Goal: Information Seeking & Learning: Learn about a topic

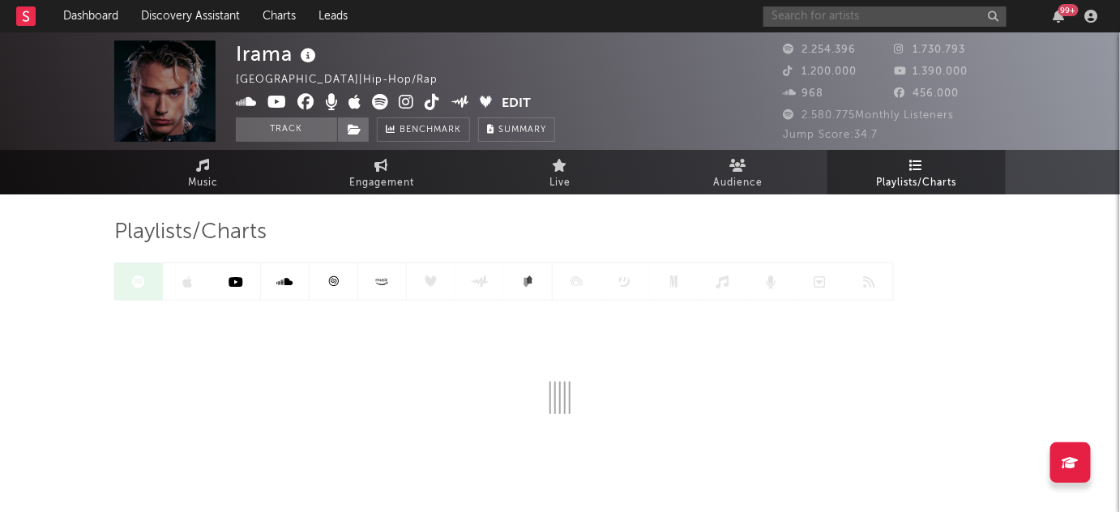
click at [873, 20] on input "text" at bounding box center [885, 16] width 243 height 20
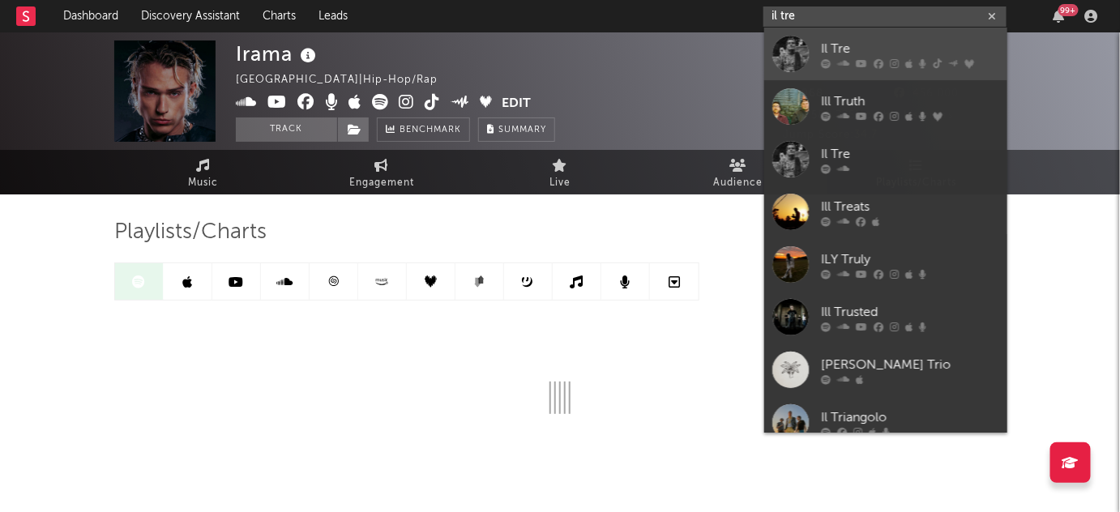
type input "il tre"
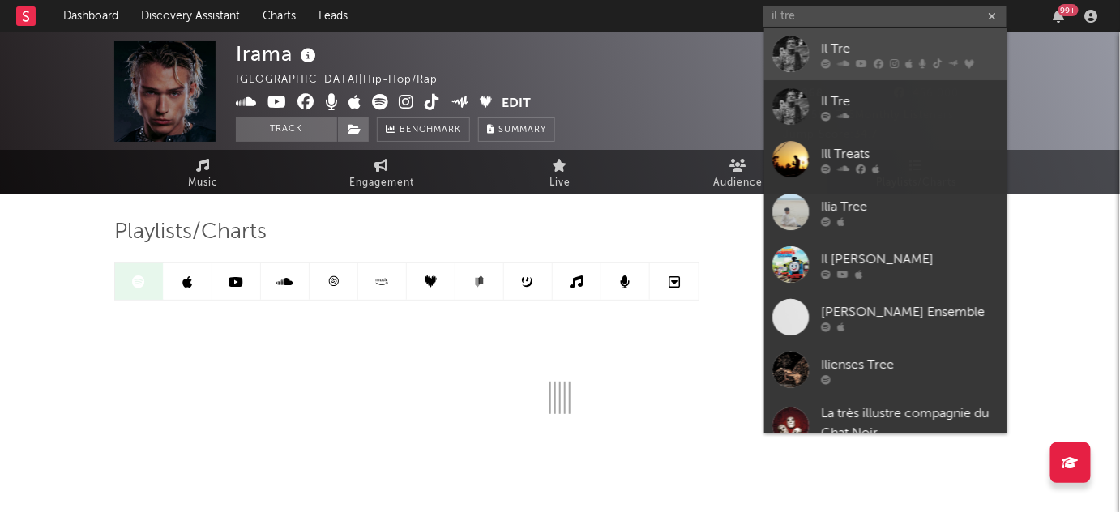
click at [858, 61] on icon at bounding box center [861, 63] width 11 height 10
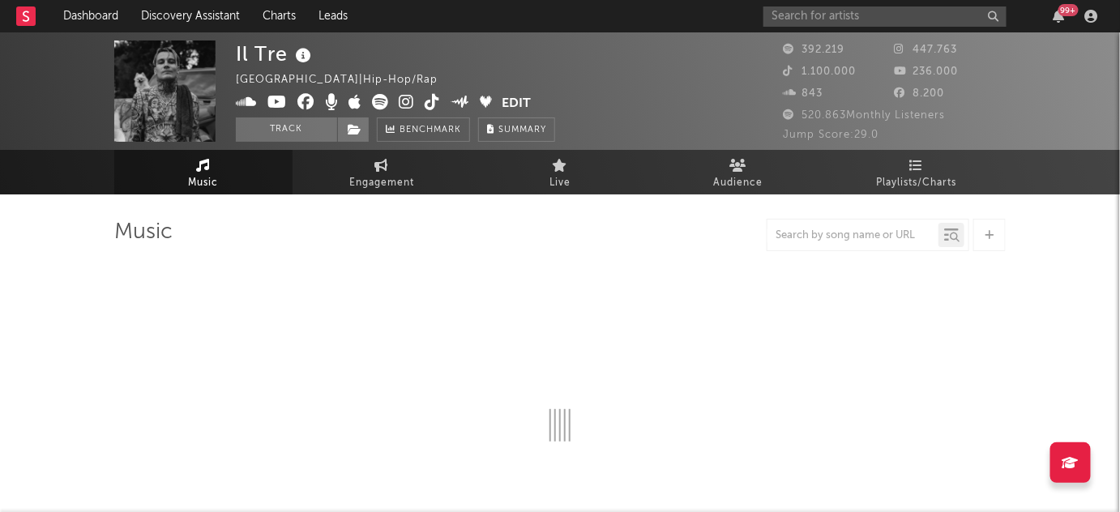
select select "6m"
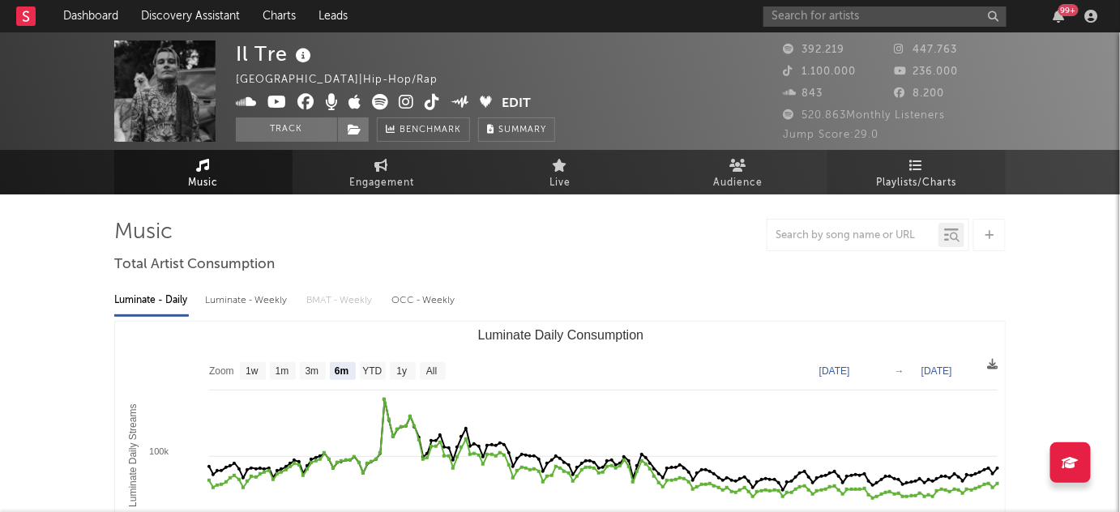
click at [898, 167] on link "Playlists/Charts" at bounding box center [917, 172] width 178 height 45
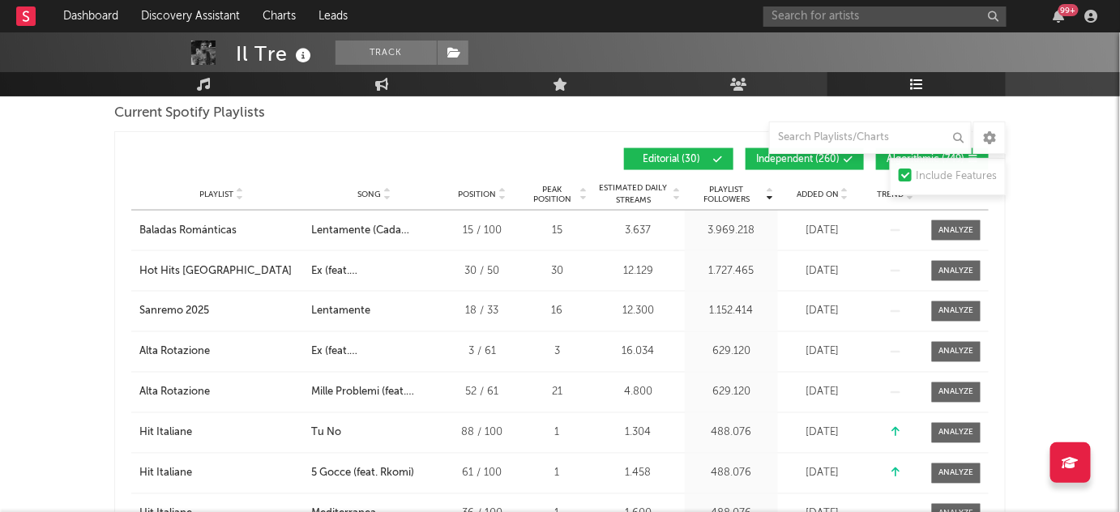
scroll to position [746, 0]
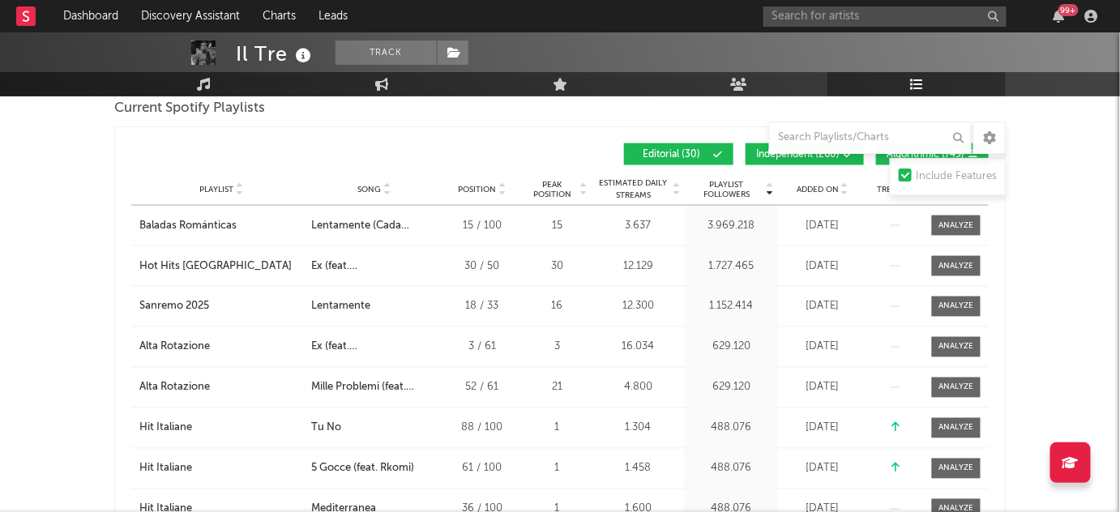
click at [763, 150] on span "Independent ( 260 )" at bounding box center [798, 155] width 84 height 10
click at [881, 155] on button "Algorithmic ( 974 )" at bounding box center [932, 155] width 113 height 22
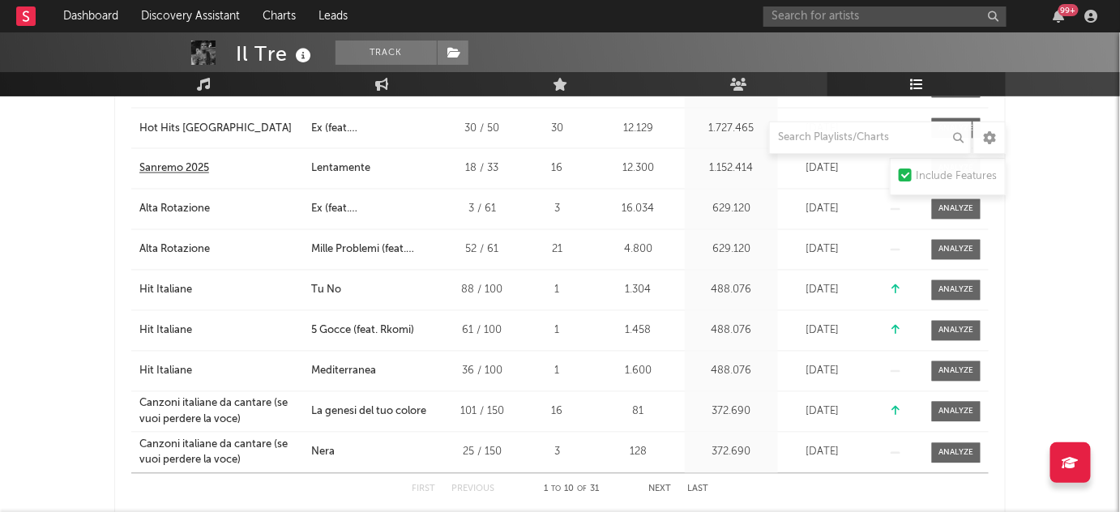
scroll to position [884, 0]
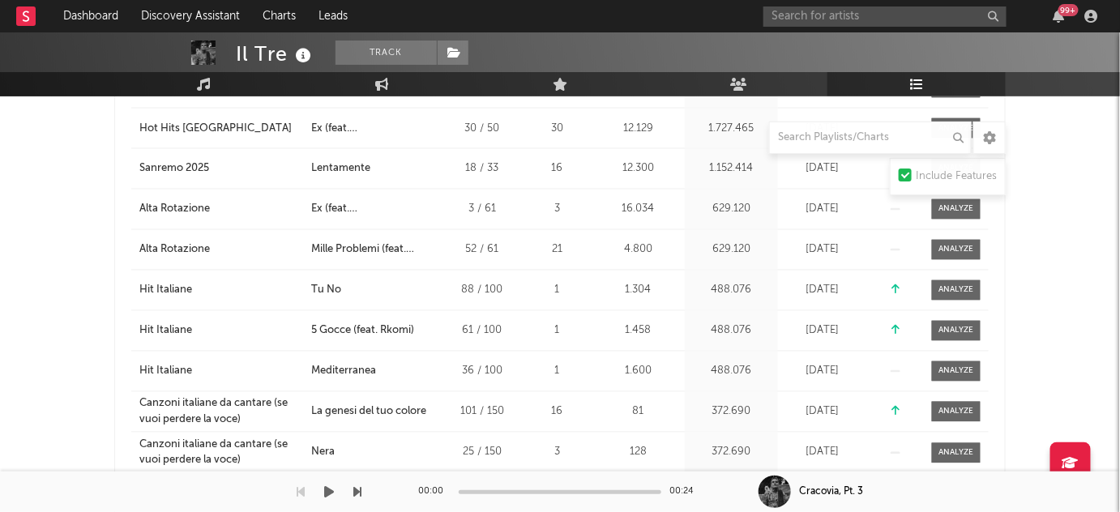
click at [657, 481] on div "00:00 00:24" at bounding box center [560, 492] width 284 height 41
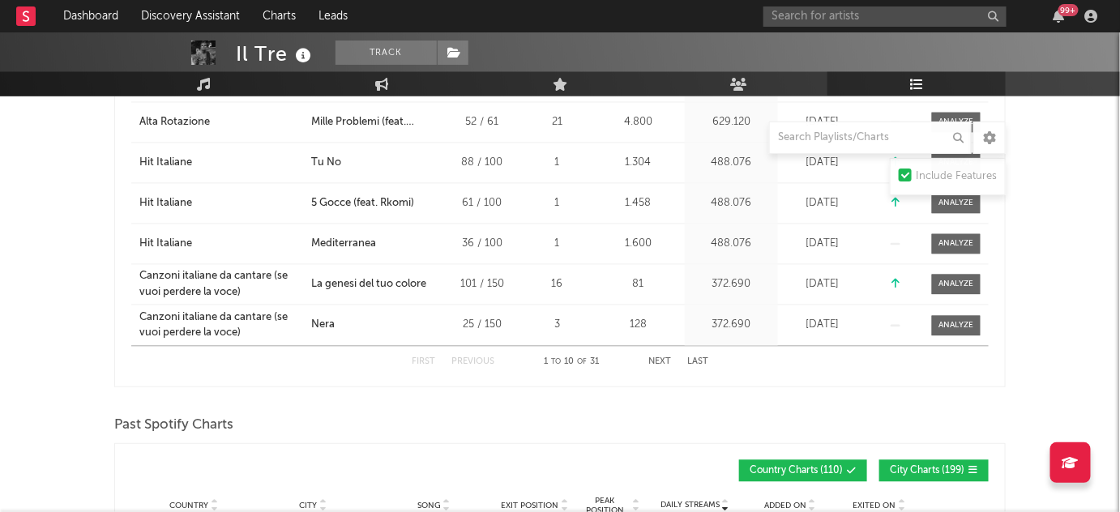
scroll to position [1013, 0]
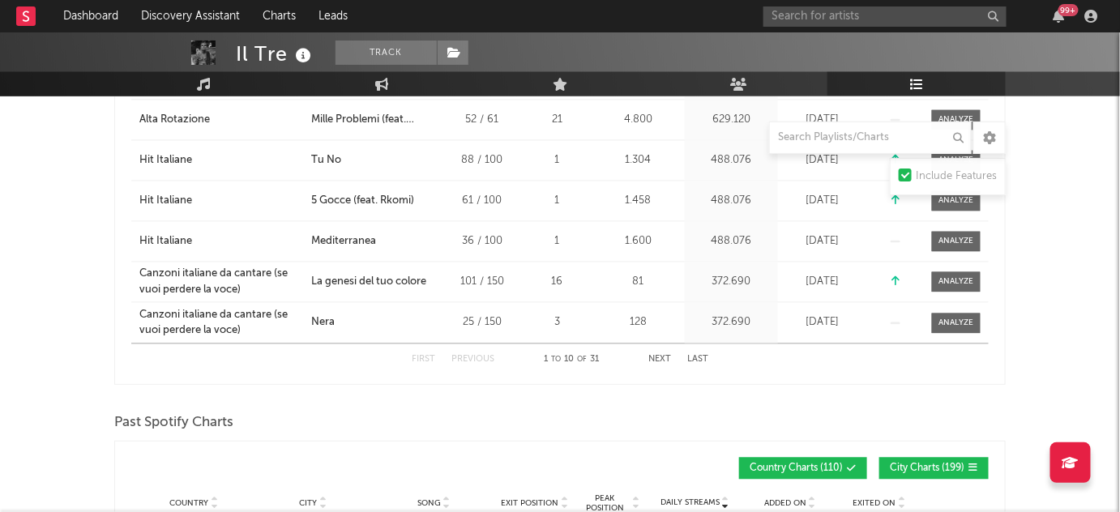
click at [653, 363] on div "First Previous 1 to 10 of 31 Next Last" at bounding box center [560, 361] width 297 height 32
click at [666, 356] on button "Next" at bounding box center [660, 360] width 23 height 9
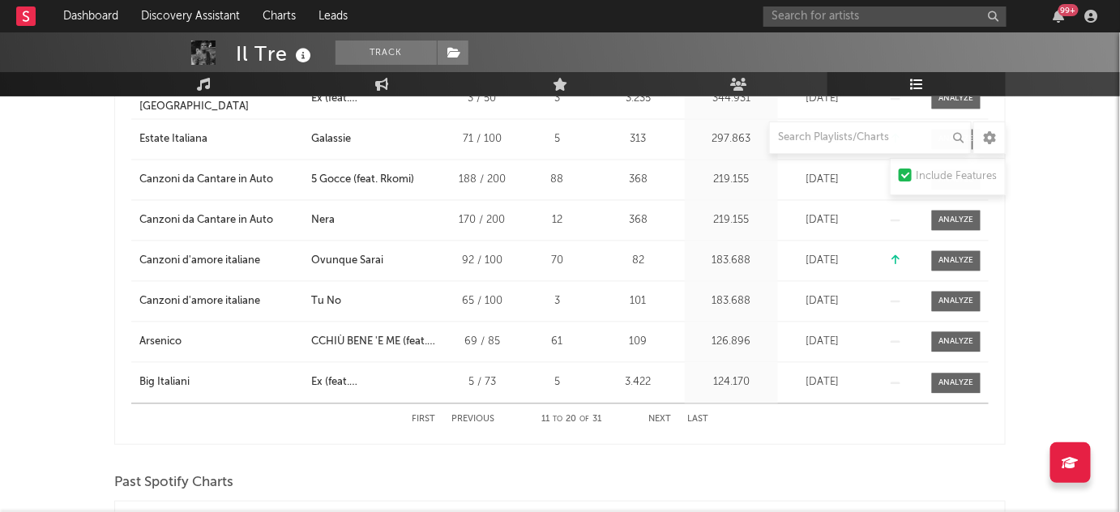
scroll to position [969, 0]
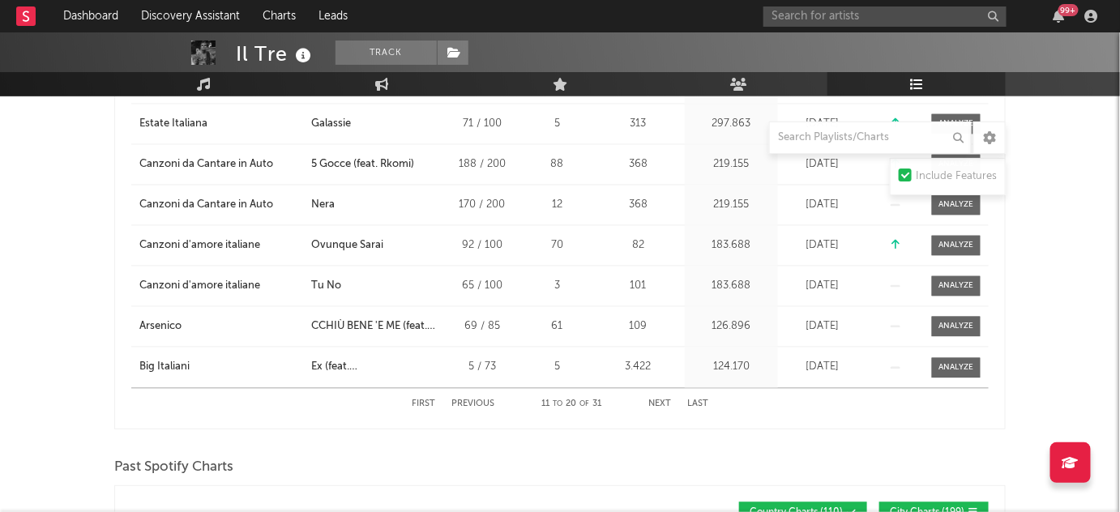
click at [659, 401] on button "Next" at bounding box center [660, 405] width 23 height 9
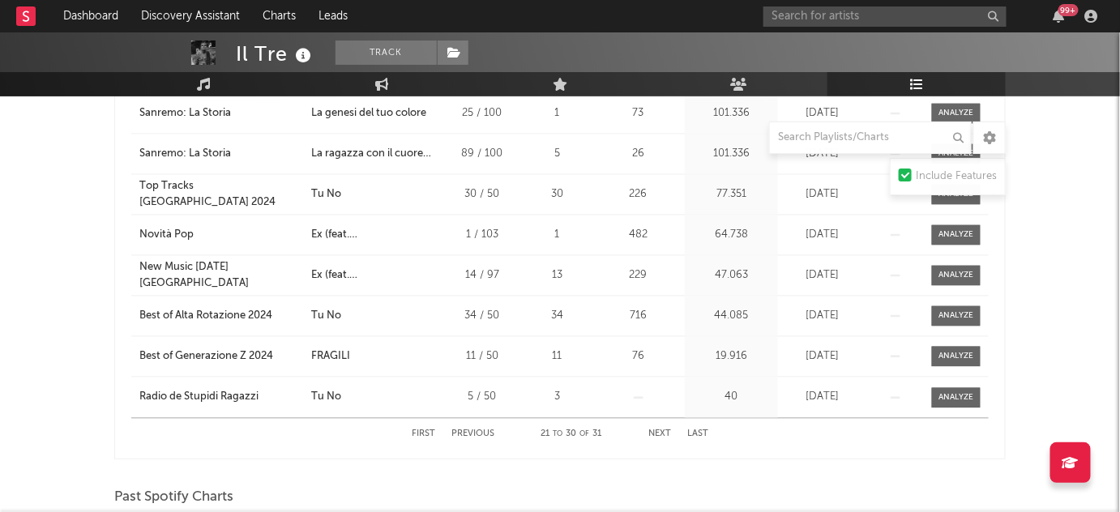
scroll to position [940, 0]
click at [652, 435] on button "Next" at bounding box center [660, 434] width 23 height 9
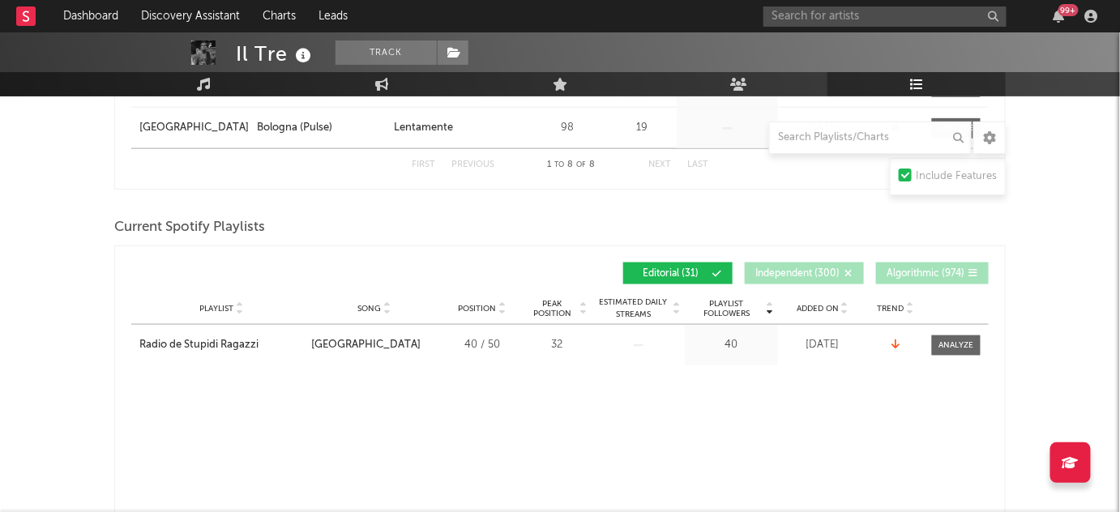
scroll to position [629, 0]
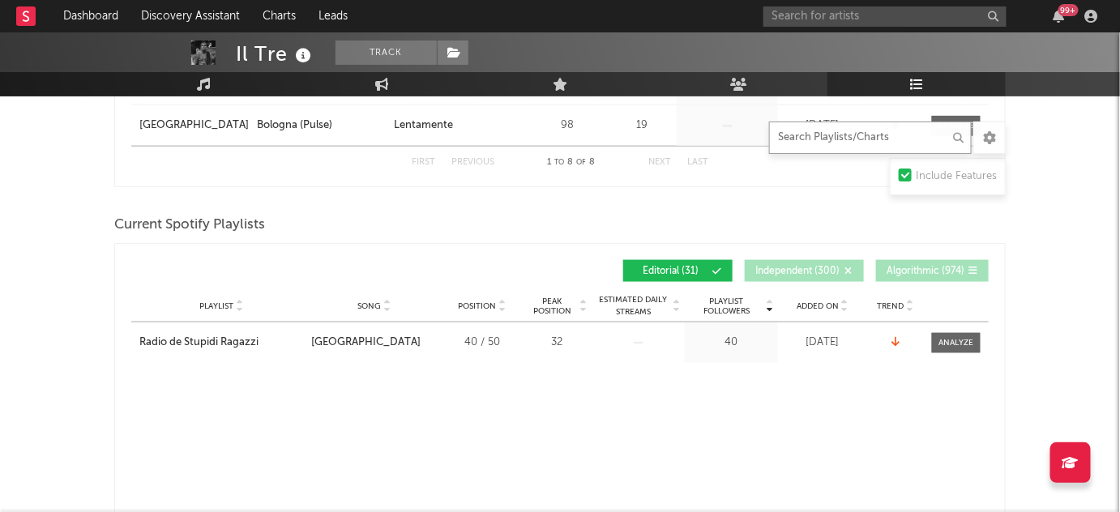
click at [803, 136] on input "text" at bounding box center [870, 138] width 203 height 32
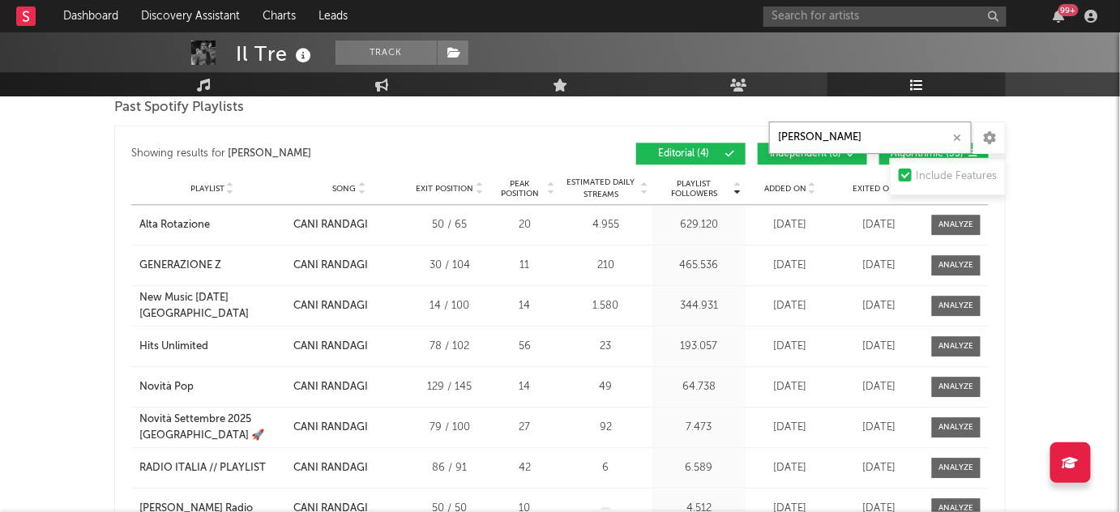
scroll to position [1299, 0]
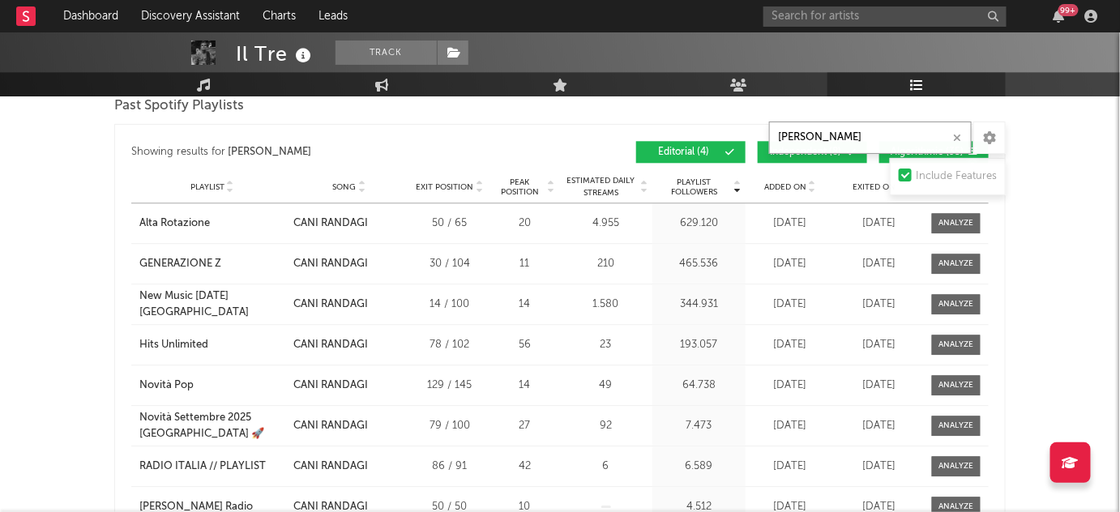
type input "[PERSON_NAME]"
click at [769, 154] on button "Independent ( 8 )" at bounding box center [812, 152] width 109 height 22
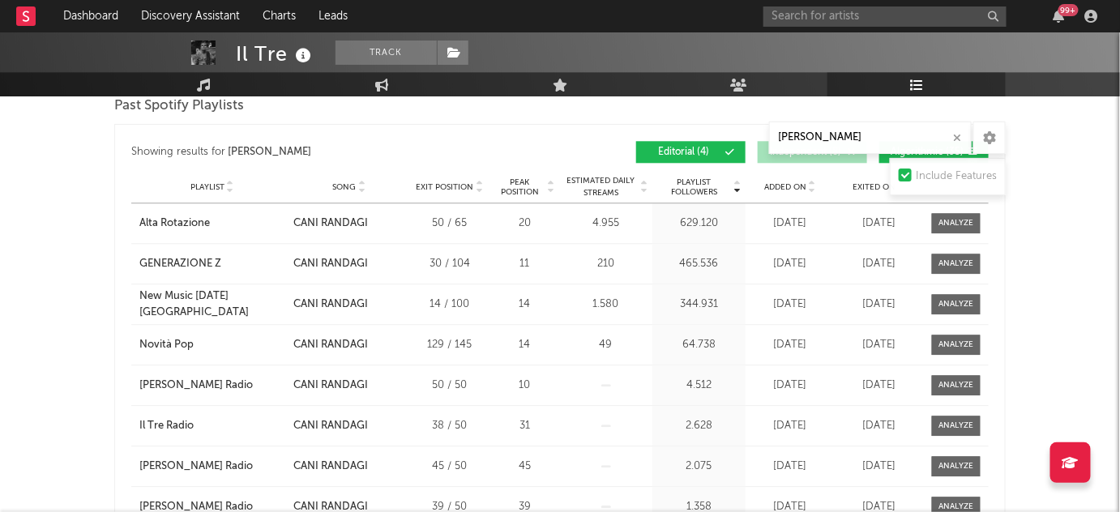
click at [888, 155] on button "Algorithmic ( 35 )" at bounding box center [934, 152] width 109 height 22
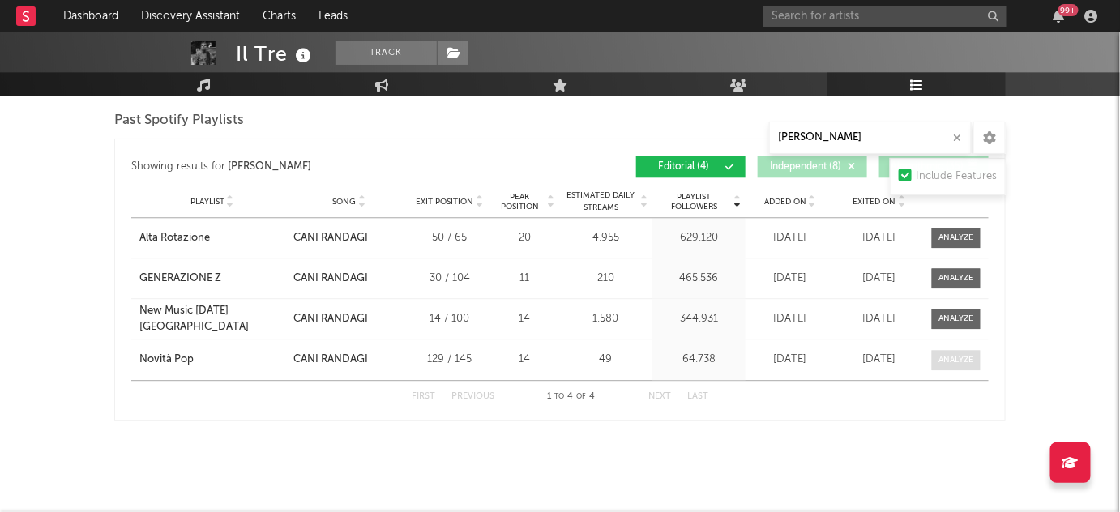
click at [949, 358] on div at bounding box center [957, 360] width 35 height 12
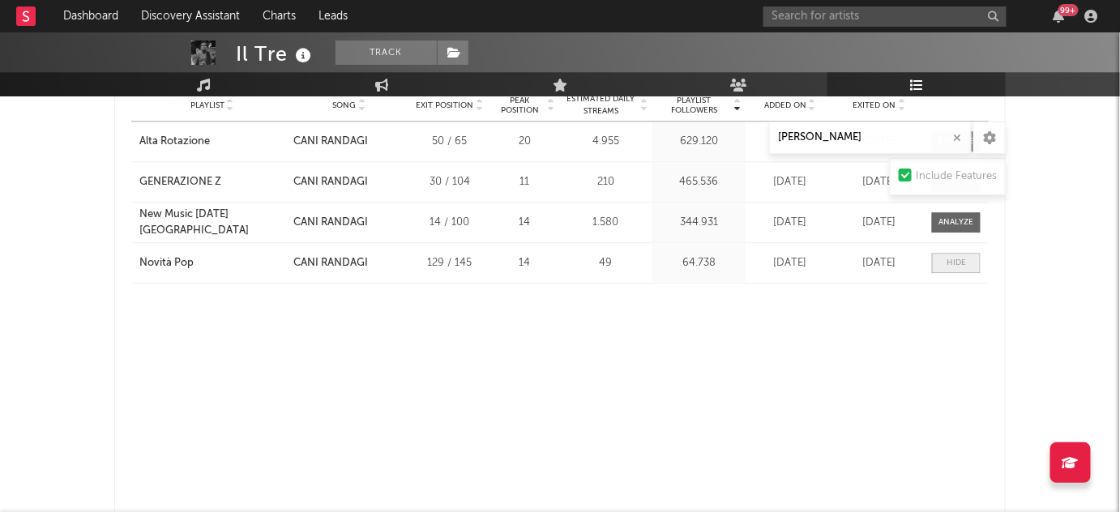
select select "1w"
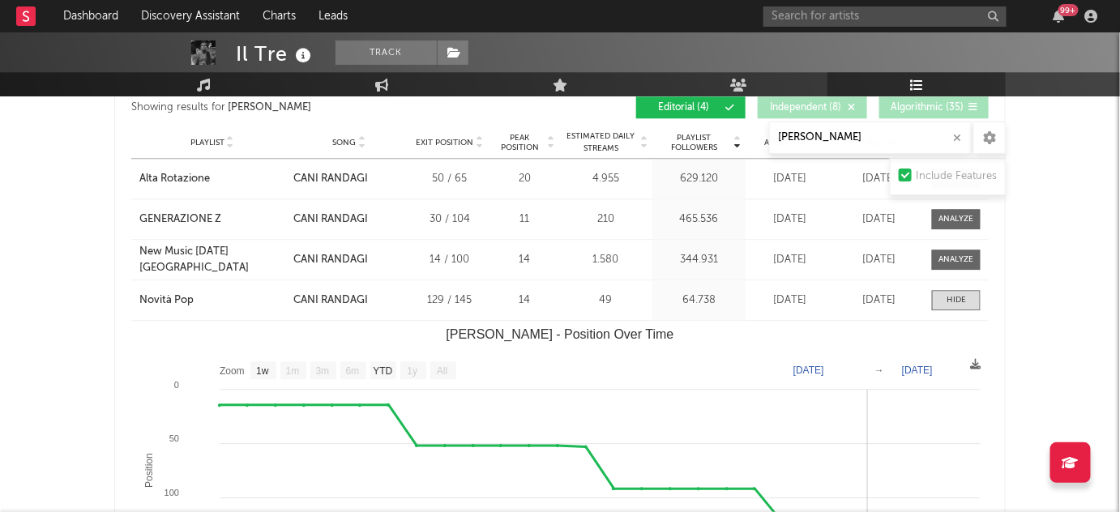
scroll to position [1338, 0]
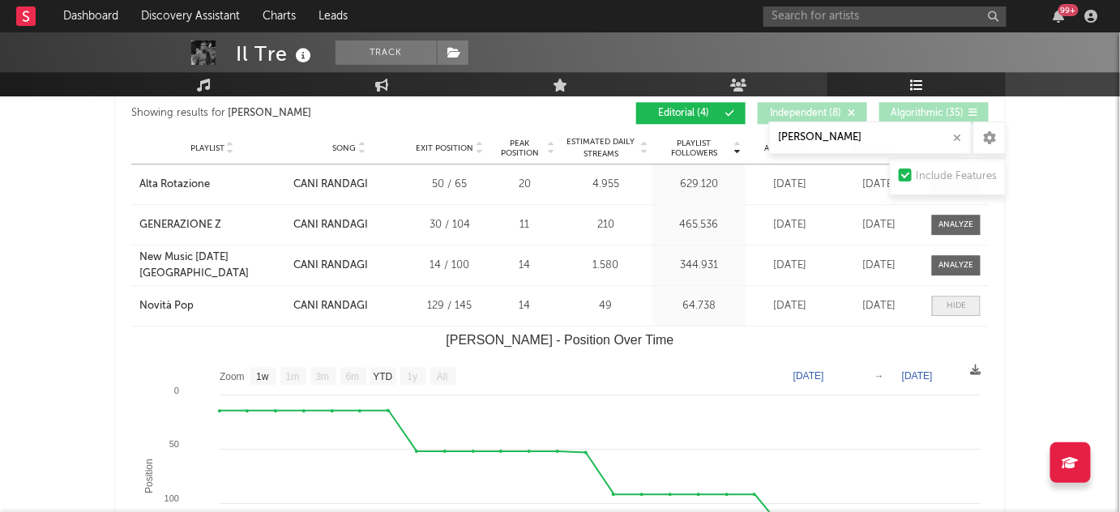
click at [944, 296] on span at bounding box center [956, 306] width 49 height 20
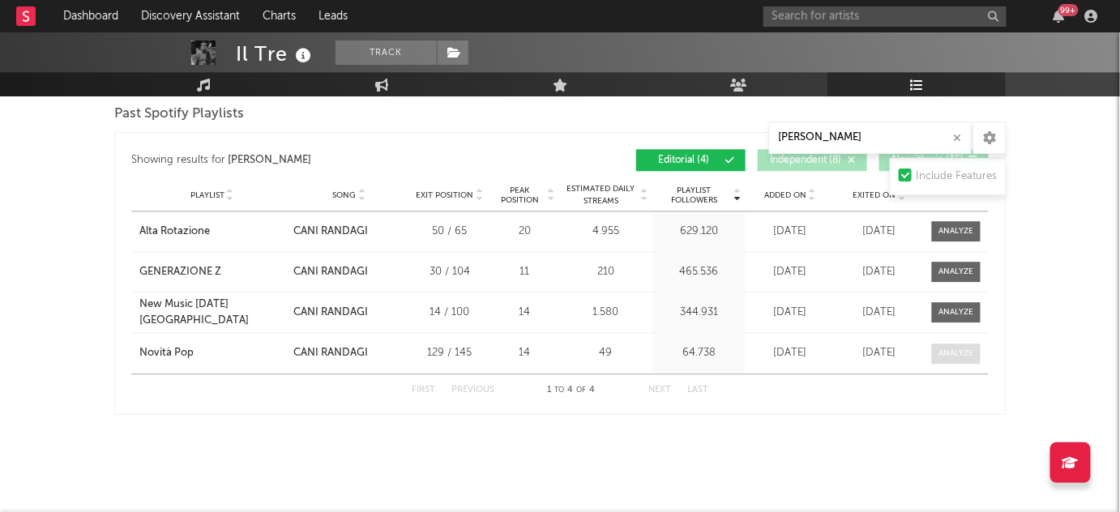
scroll to position [1284, 0]
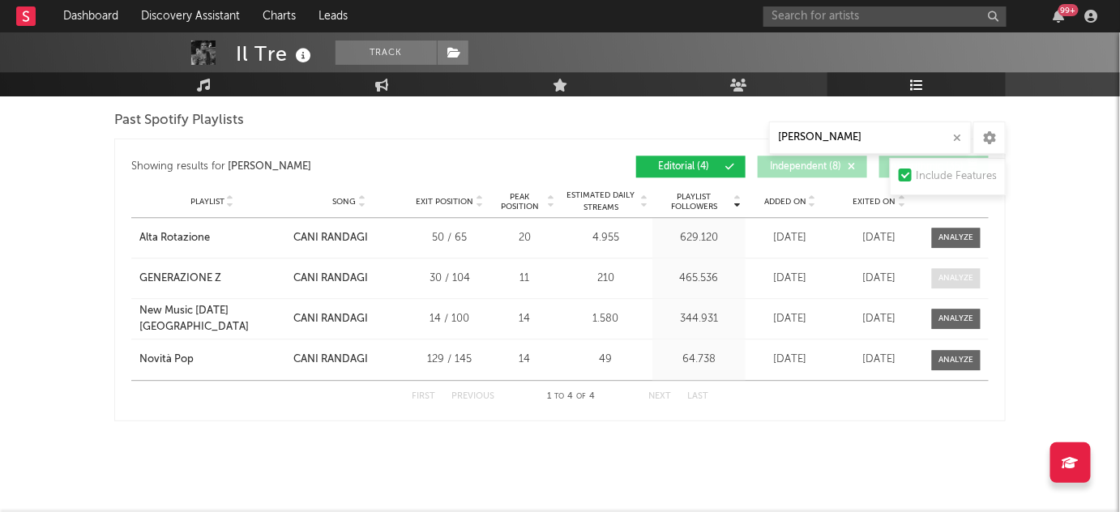
click at [951, 272] on div at bounding box center [957, 278] width 35 height 12
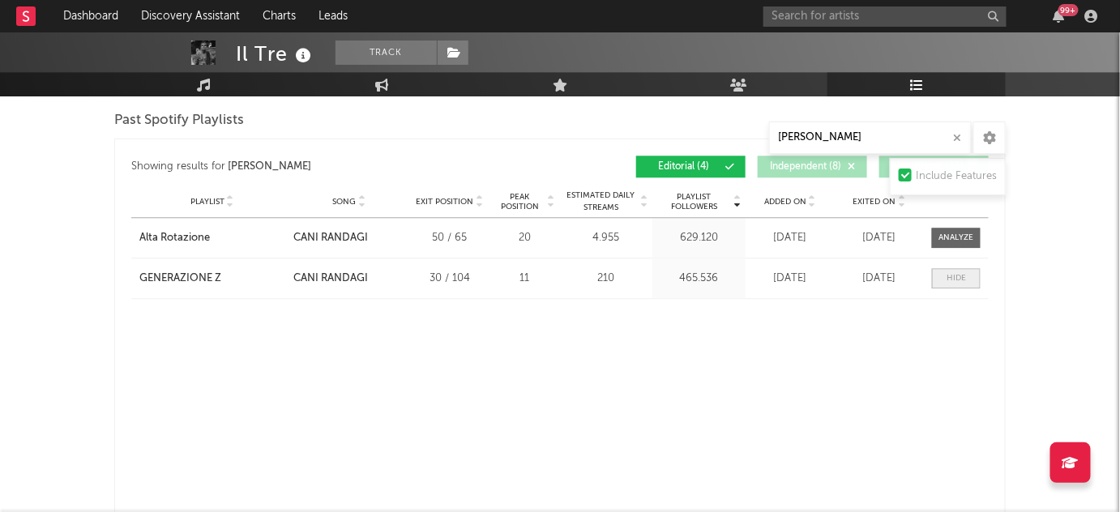
scroll to position [1338, 0]
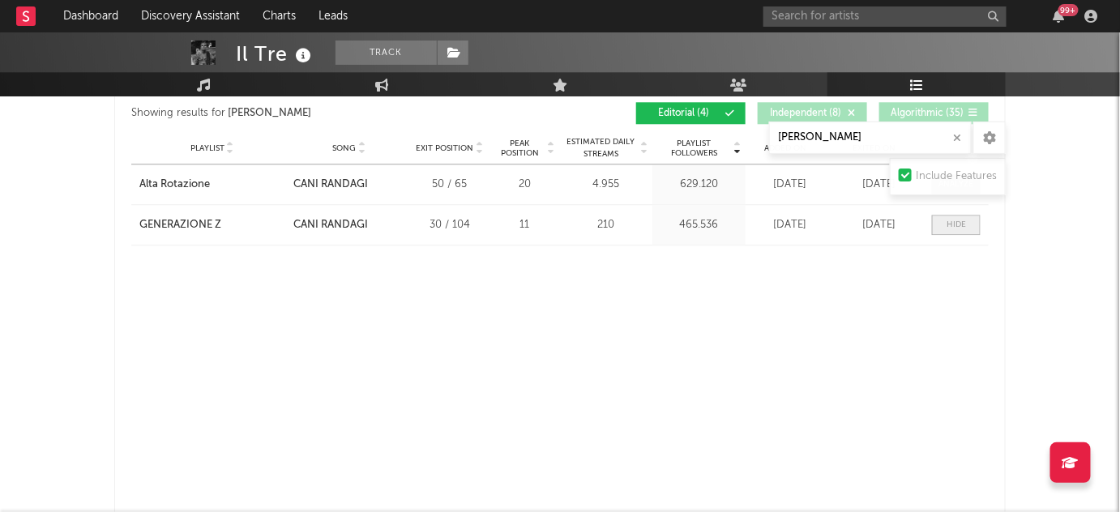
select select "1w"
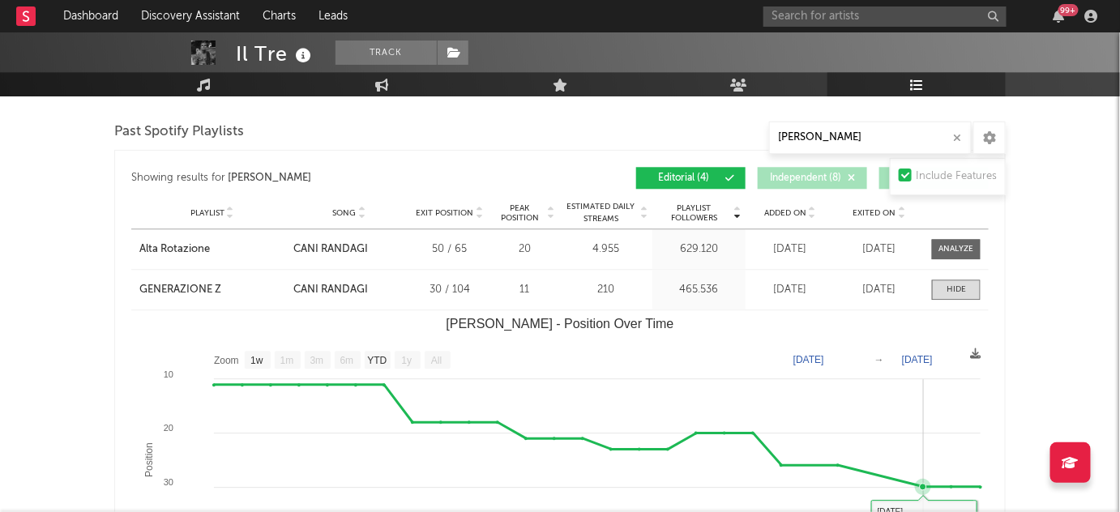
scroll to position [1275, 0]
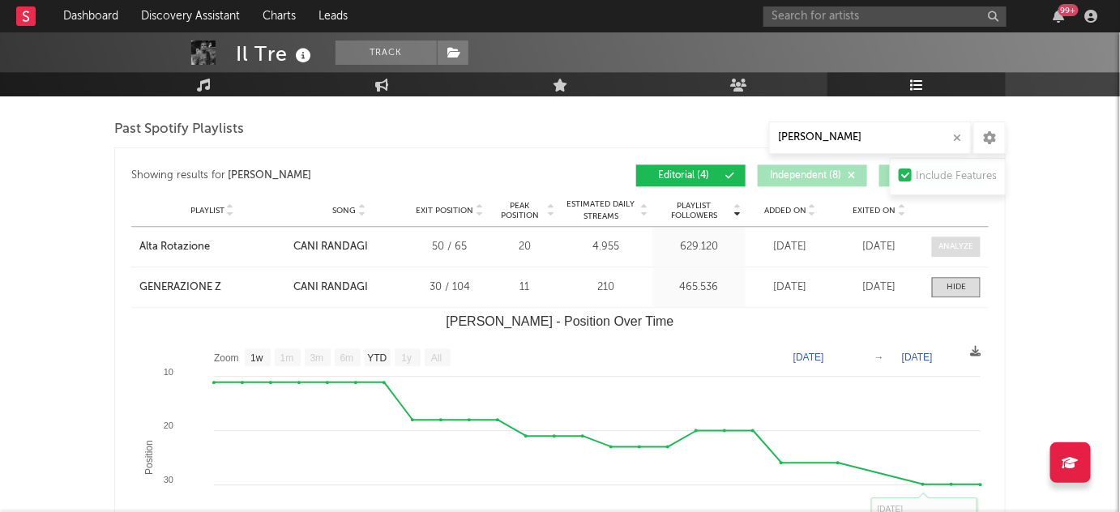
click at [941, 245] on div at bounding box center [957, 247] width 35 height 12
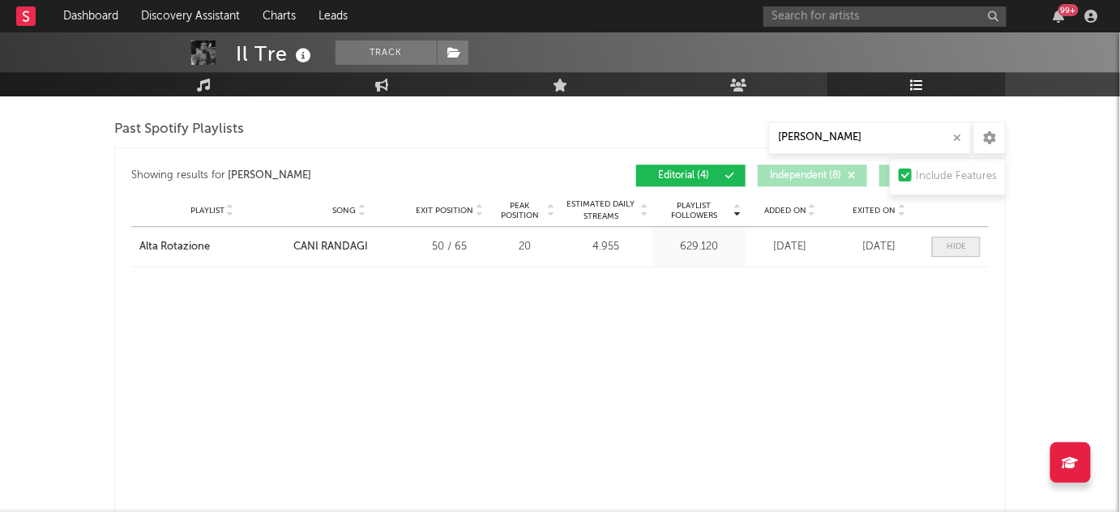
select select "1w"
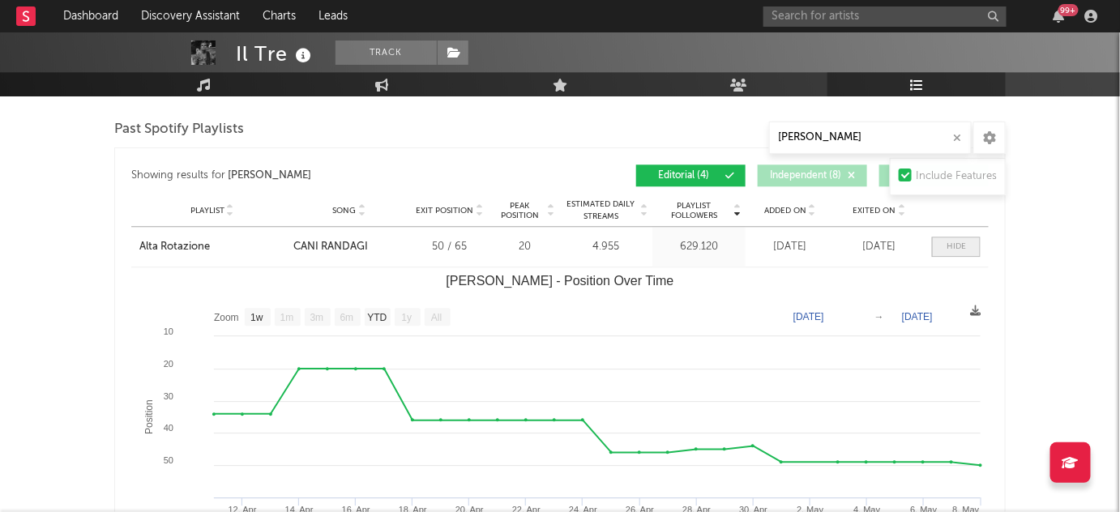
click at [941, 245] on span at bounding box center [956, 247] width 49 height 20
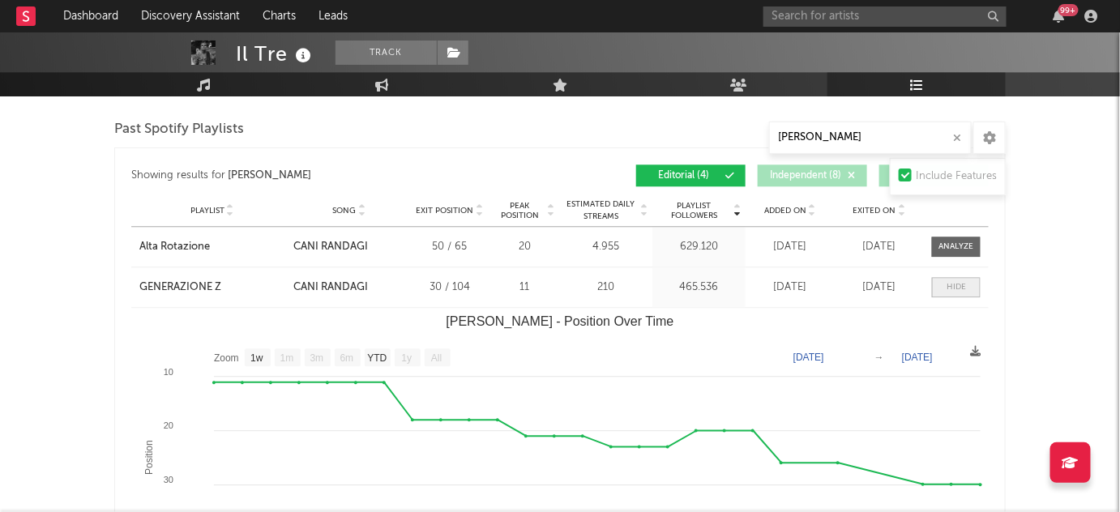
click at [957, 289] on span at bounding box center [956, 287] width 49 height 20
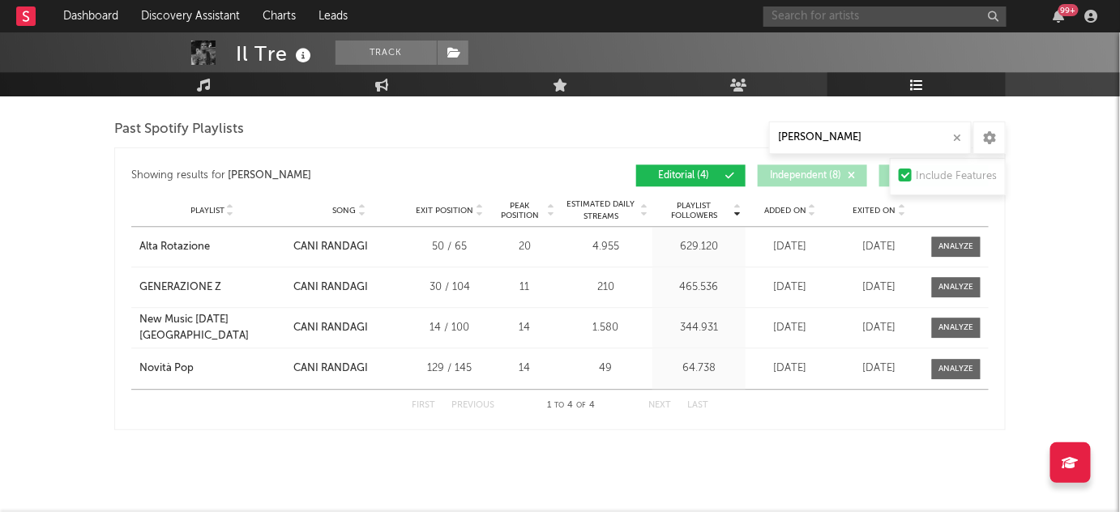
click at [890, 16] on input "text" at bounding box center [885, 16] width 243 height 20
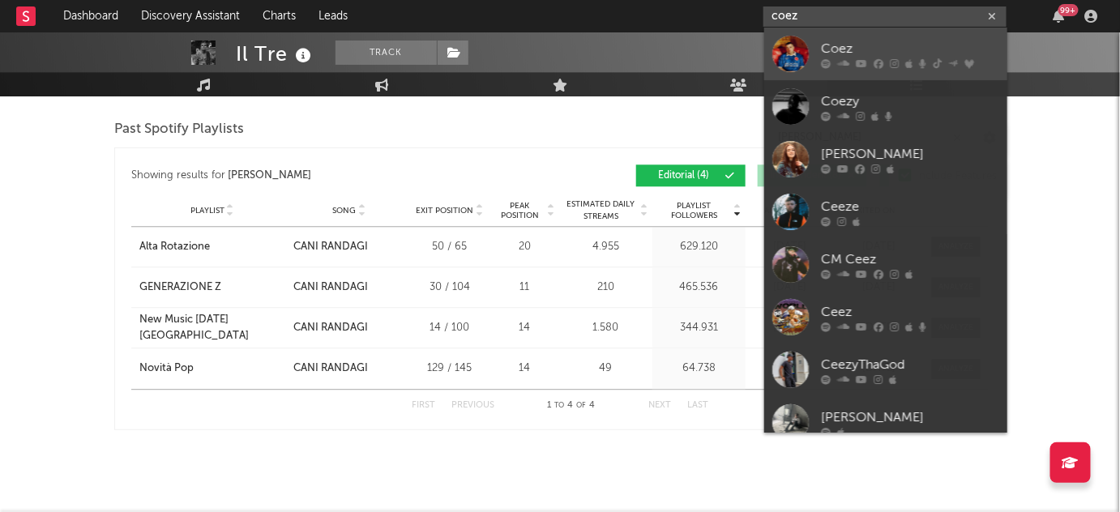
type input "coez"
click at [865, 54] on div "Coez" at bounding box center [910, 48] width 178 height 19
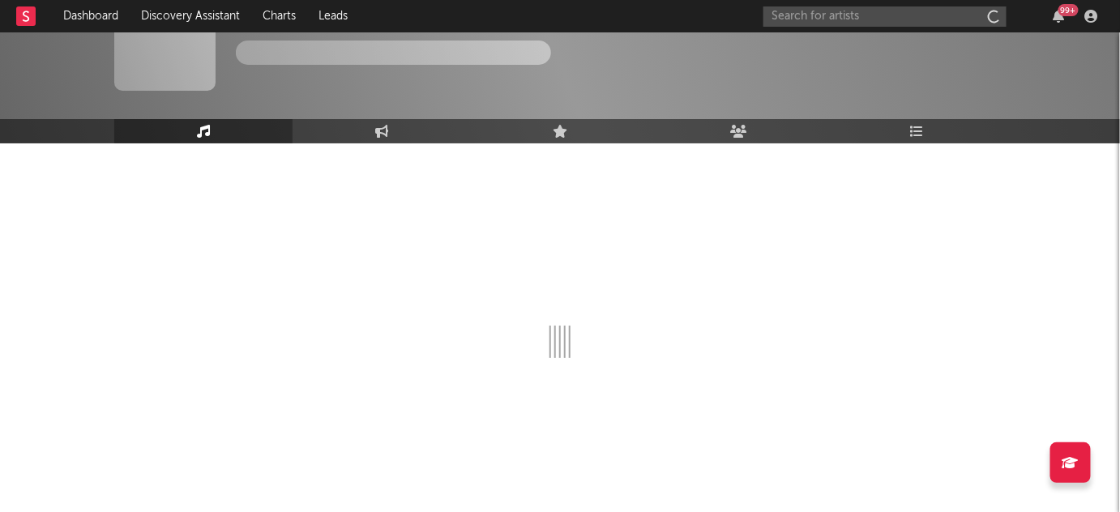
scroll to position [51, 0]
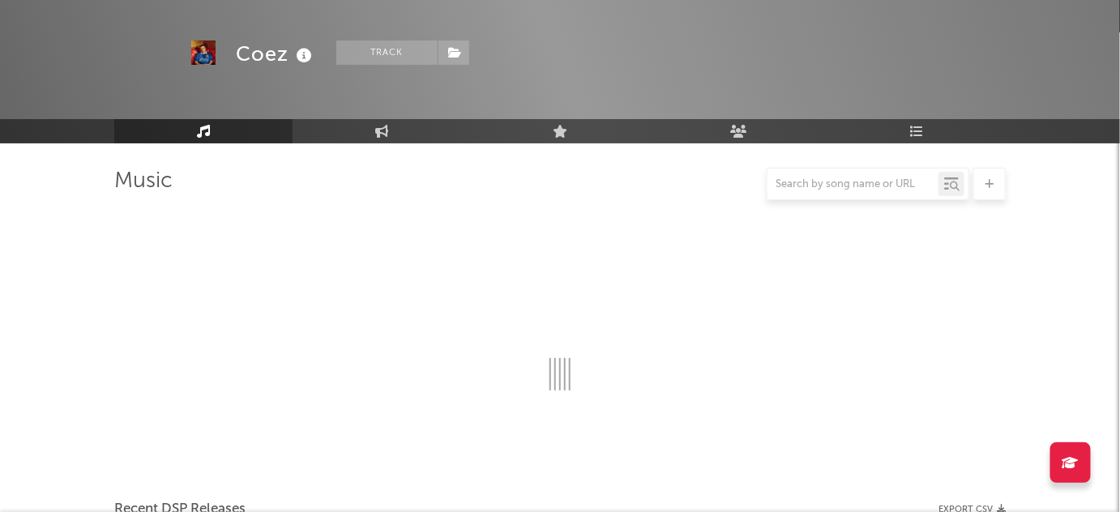
select select "6m"
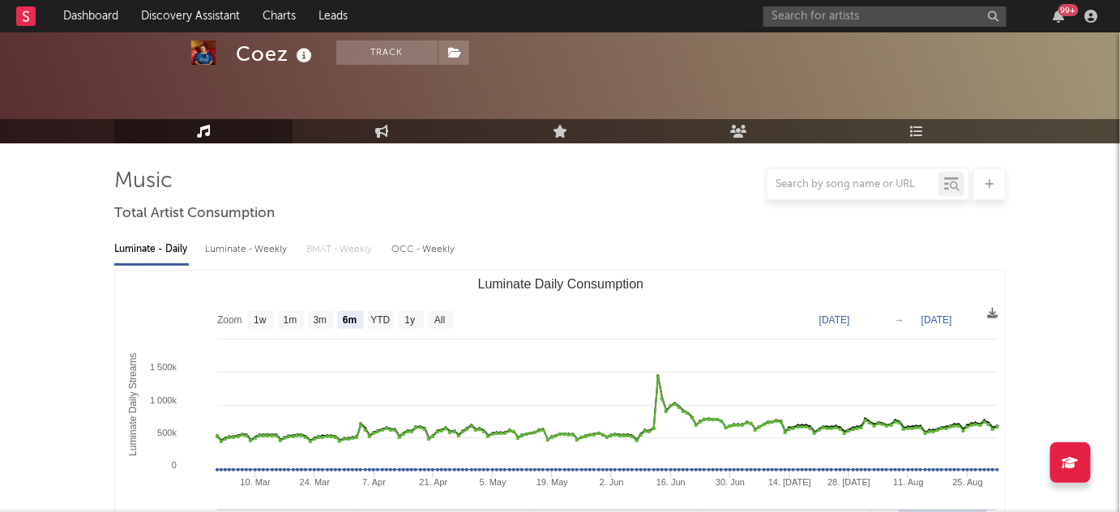
scroll to position [1275, 0]
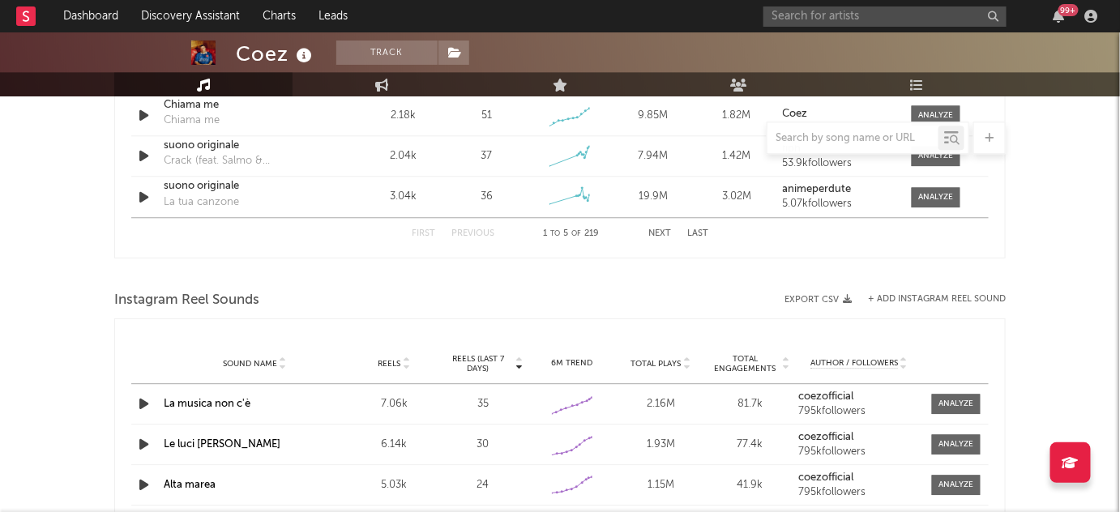
select select "6m"
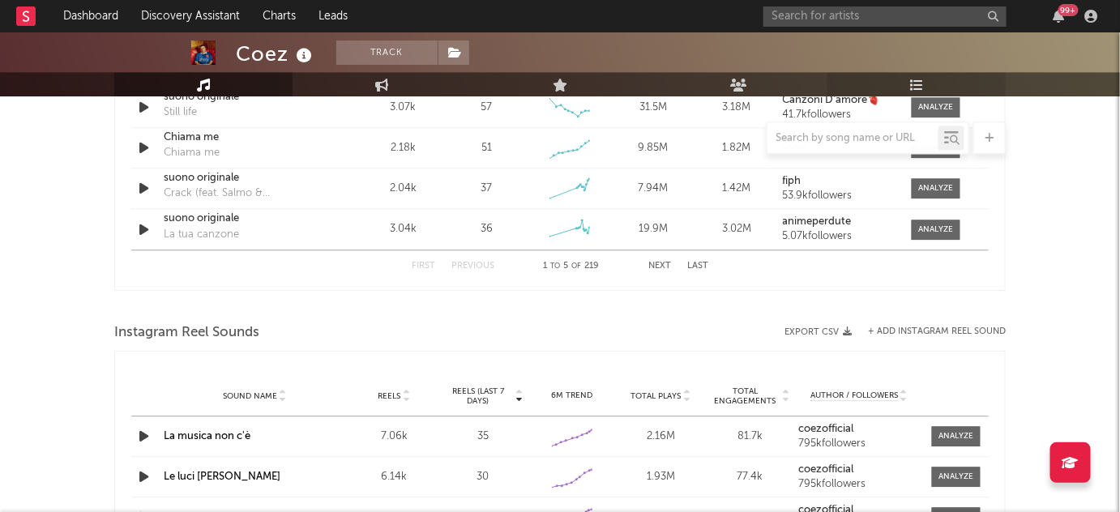
click at [921, 83] on icon at bounding box center [917, 84] width 14 height 13
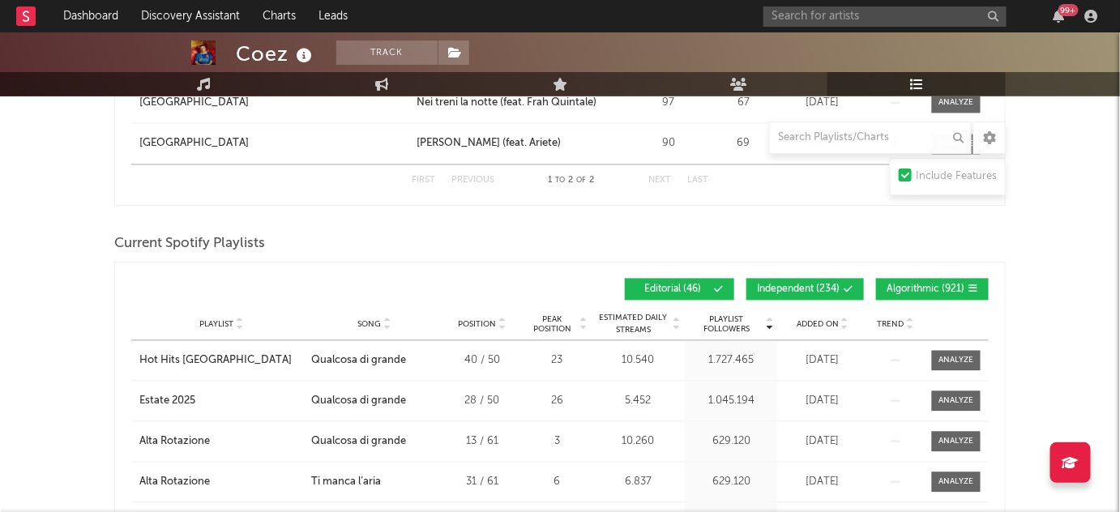
scroll to position [928, 0]
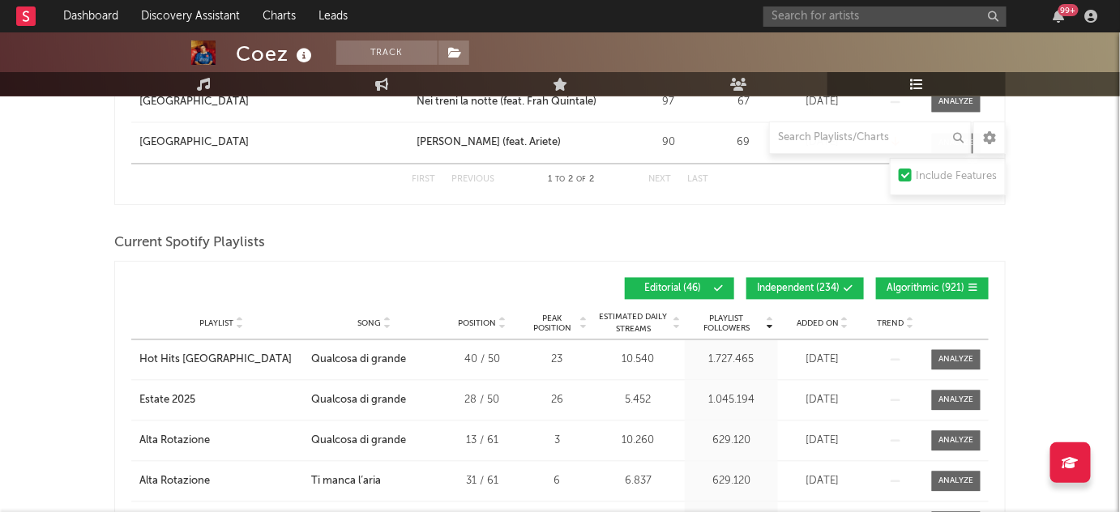
click at [785, 297] on div "Playlist Followers Playlist Song Position Peak Position Playlist Followers Adde…" at bounding box center [560, 289] width 858 height 38
click at [799, 285] on span "Independent ( 234 )" at bounding box center [798, 290] width 83 height 10
click at [903, 285] on span "Algorithmic ( 921 )" at bounding box center [926, 290] width 78 height 10
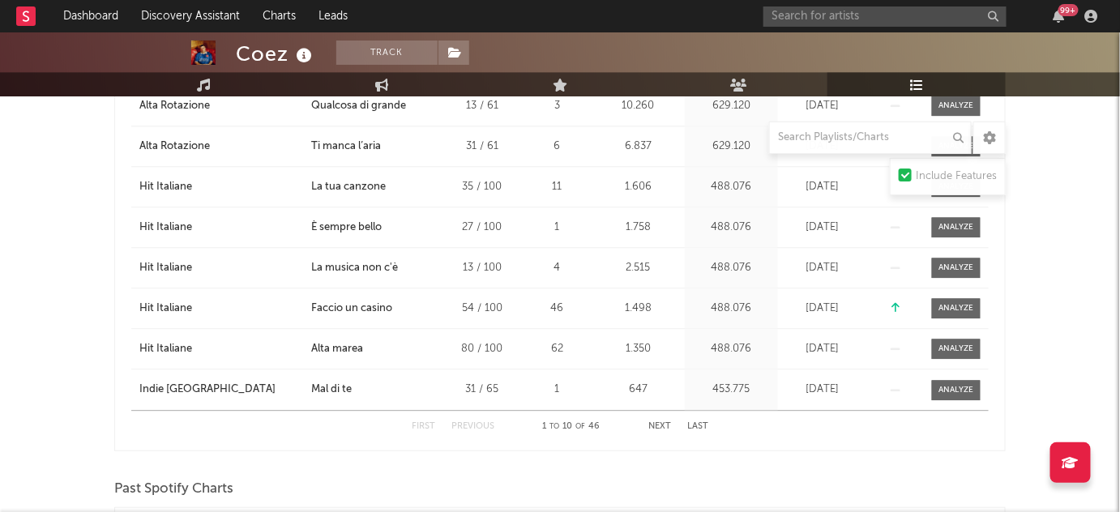
scroll to position [1265, 0]
click at [660, 422] on button "Next" at bounding box center [660, 426] width 23 height 9
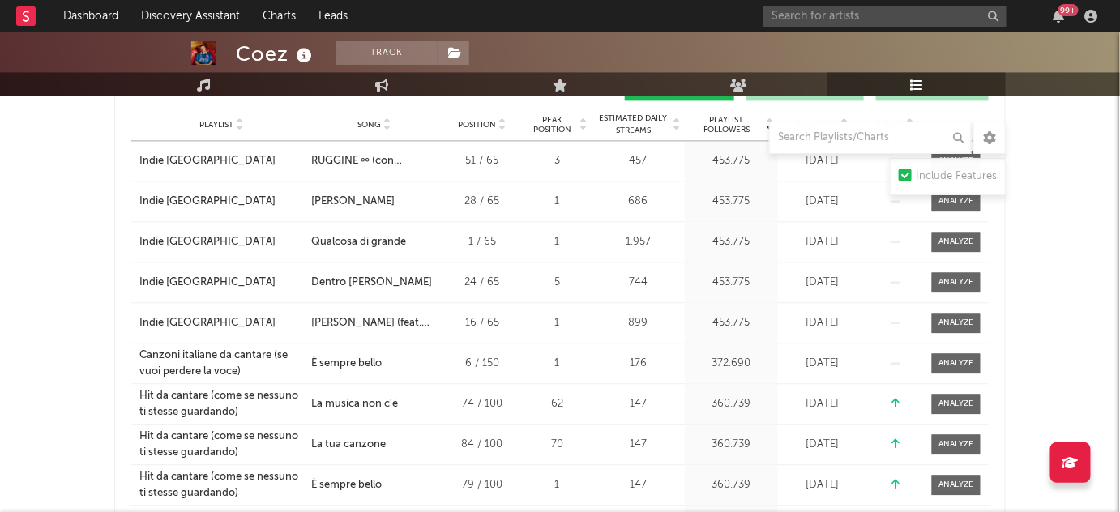
scroll to position [1313, 0]
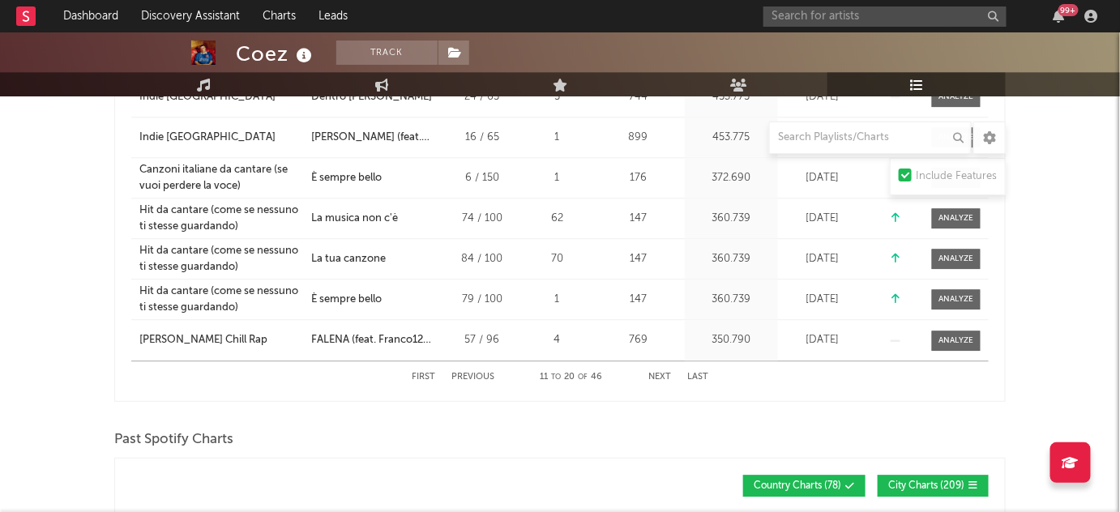
click at [665, 373] on button "Next" at bounding box center [660, 377] width 23 height 9
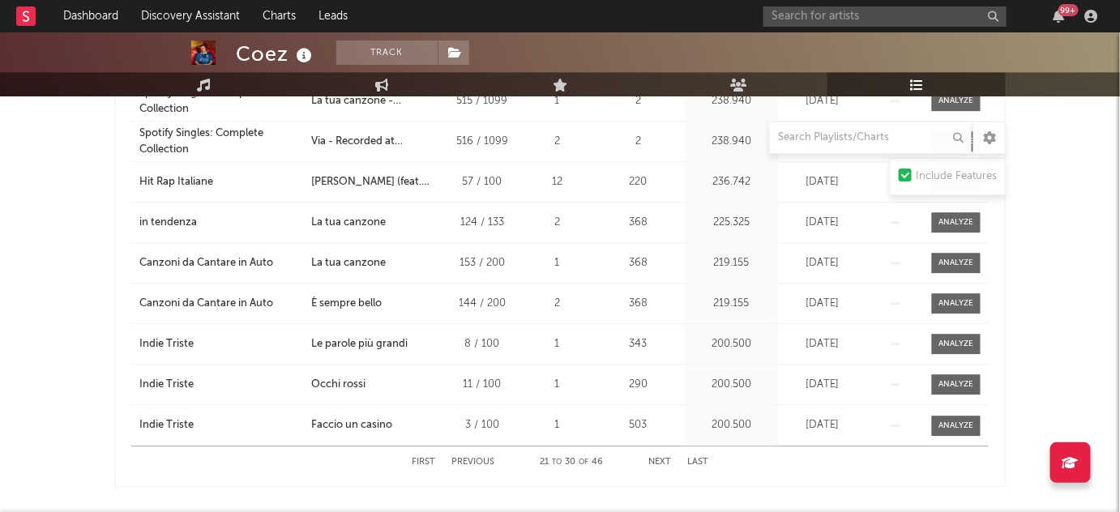
scroll to position [1229, 0]
click at [659, 457] on button "Next" at bounding box center [660, 461] width 23 height 9
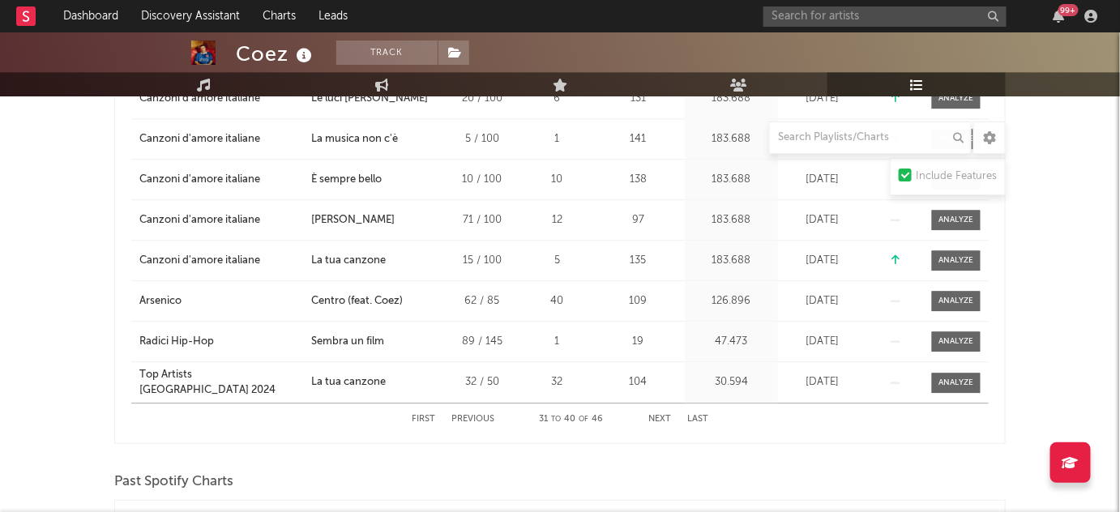
scroll to position [1272, 0]
